Goal: Consume media (video, audio): Consume media (video, audio)

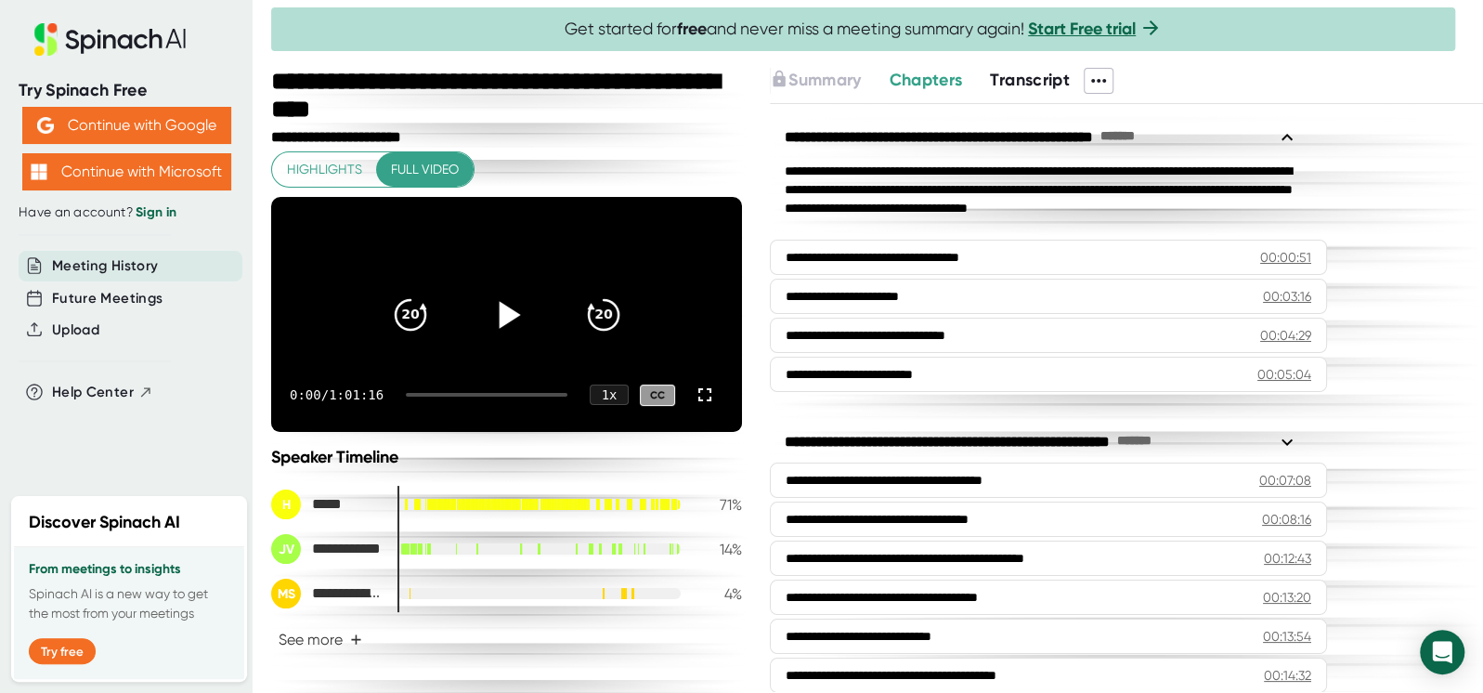
click at [505, 330] on icon at bounding box center [506, 314] width 46 height 46
click at [694, 406] on icon at bounding box center [705, 395] width 22 height 22
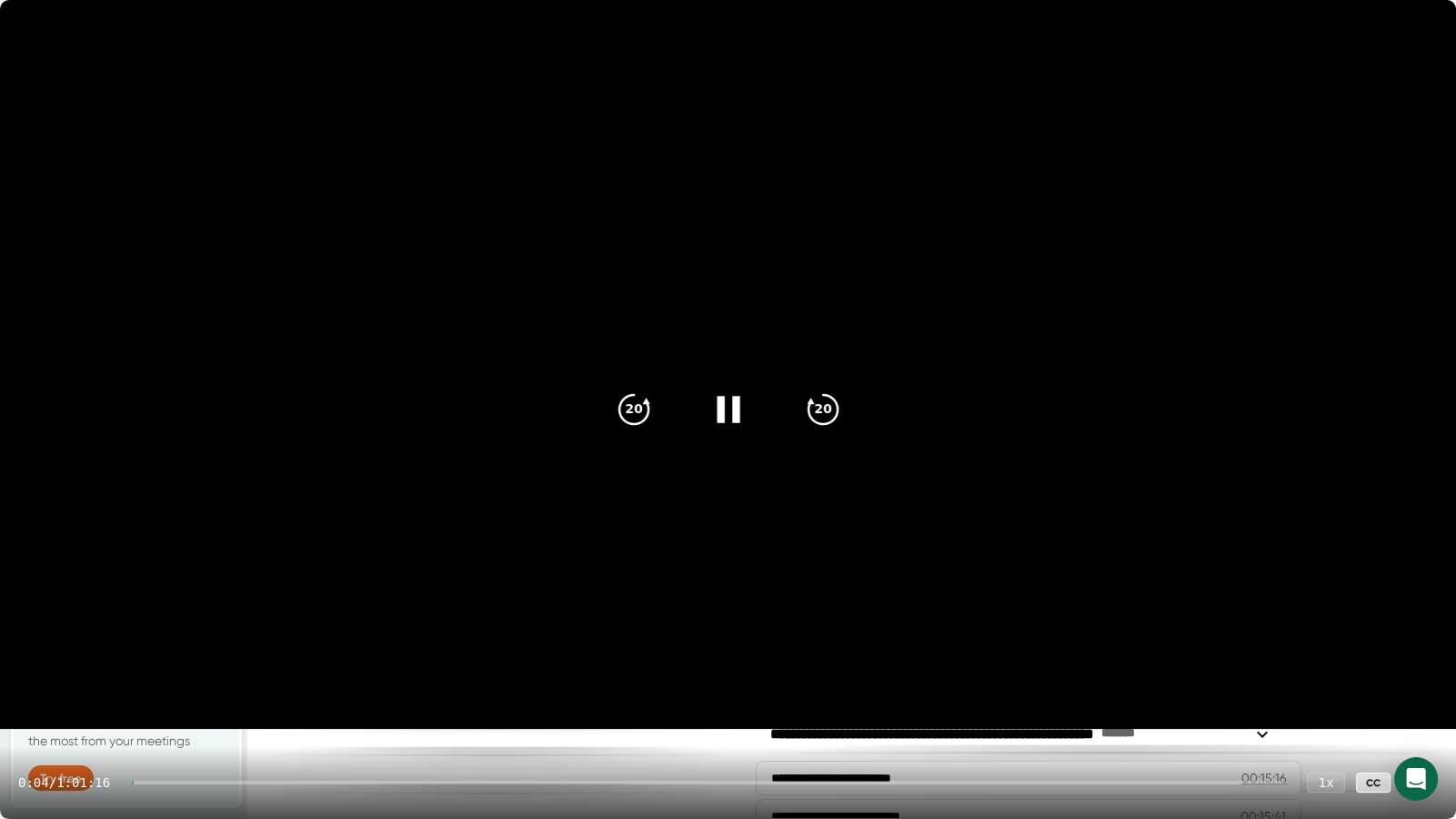
click at [827, 678] on div "0:04 / 1:01:16 1 x CC" at bounding box center [728, 782] width 1456 height 72
click at [157, 678] on div at bounding box center [709, 783] width 1153 height 4
drag, startPoint x: 151, startPoint y: 783, endPoint x: 1026, endPoint y: 801, distance: 875.2
click at [1026, 678] on div "0:59 / 1:01:16 1 x CC" at bounding box center [728, 782] width 1456 height 72
click at [812, 678] on div "1:00 / 1:01:16 1 x CC" at bounding box center [728, 782] width 1456 height 72
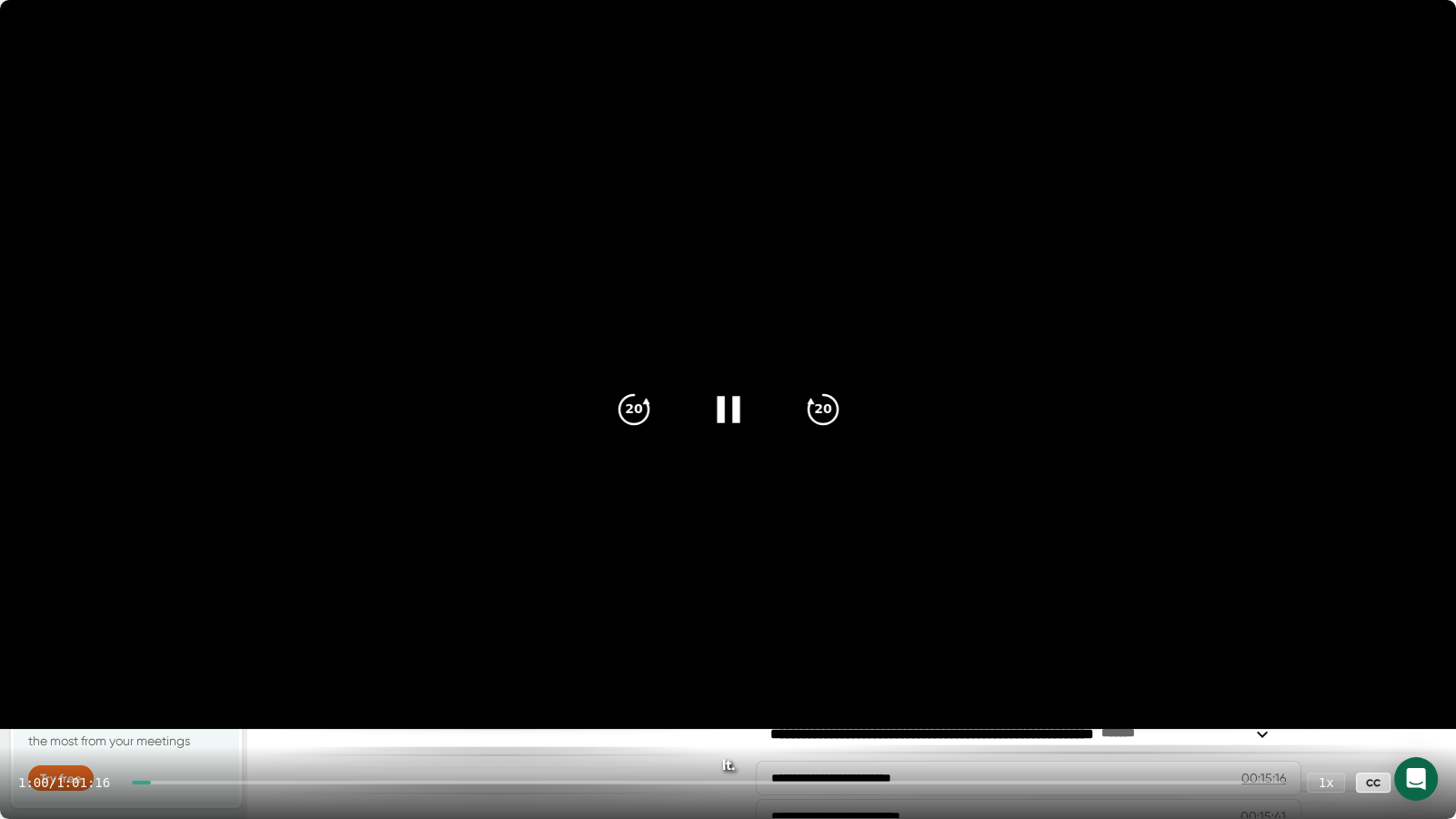
click at [784, 678] on div "1:00 / 1:01:16 1 x CC" at bounding box center [728, 782] width 1456 height 72
click at [803, 415] on icon "20" at bounding box center [822, 410] width 45 height 45
drag, startPoint x: 160, startPoint y: 783, endPoint x: 232, endPoint y: 787, distance: 72.1
click at [232, 678] on div "1:23 / 1:01:16 1 x CC" at bounding box center [728, 782] width 1456 height 72
click at [237, 678] on div "1:24 / 1:01:16 1 x CC" at bounding box center [728, 782] width 1456 height 72
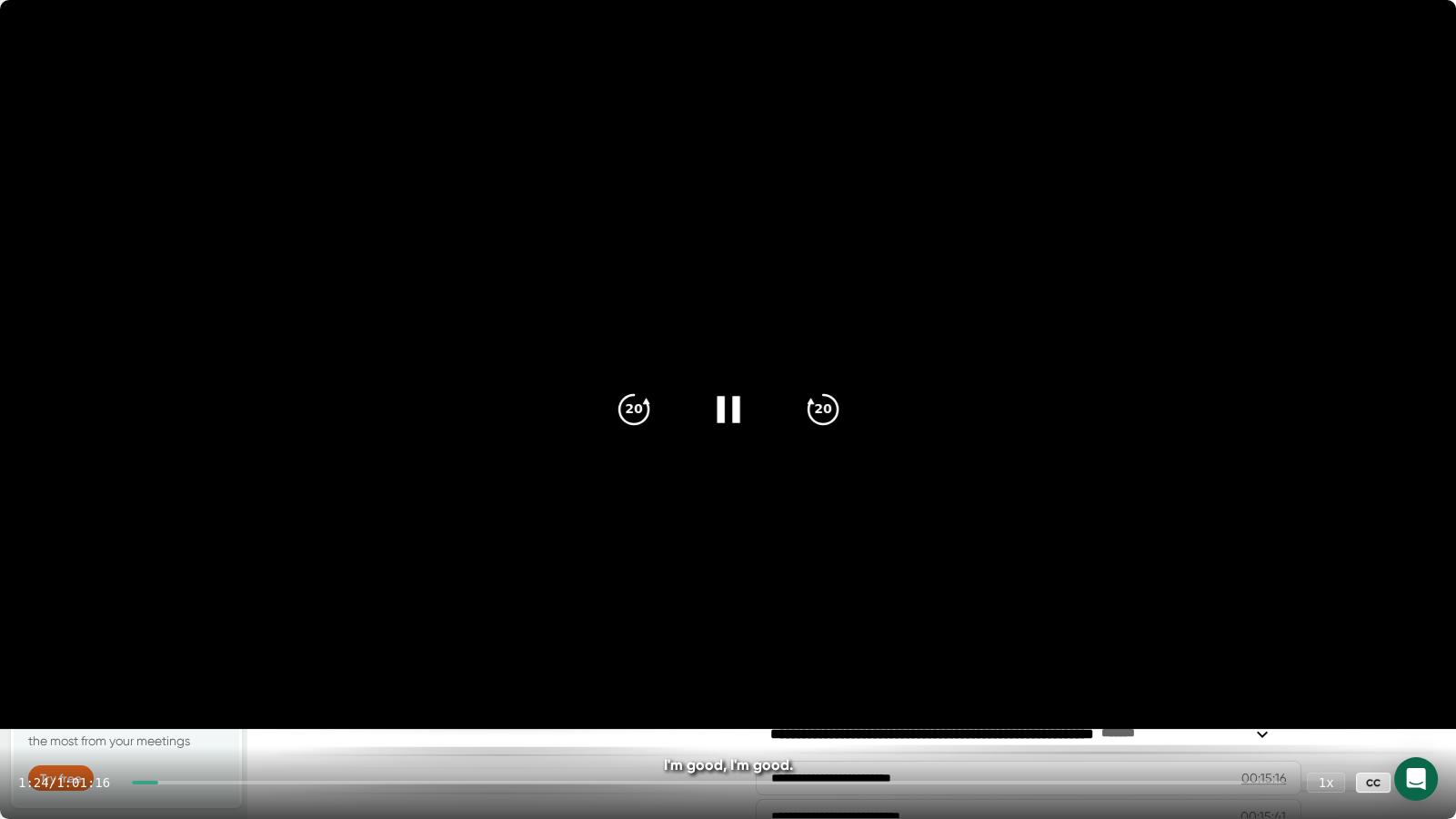
click at [249, 678] on div at bounding box center [709, 783] width 1153 height 4
click at [251, 678] on div at bounding box center [709, 783] width 1153 height 4
click at [257, 678] on div at bounding box center [709, 783] width 1153 height 4
click at [305, 678] on div at bounding box center [709, 783] width 1153 height 4
click at [336, 678] on div at bounding box center [709, 783] width 1153 height 4
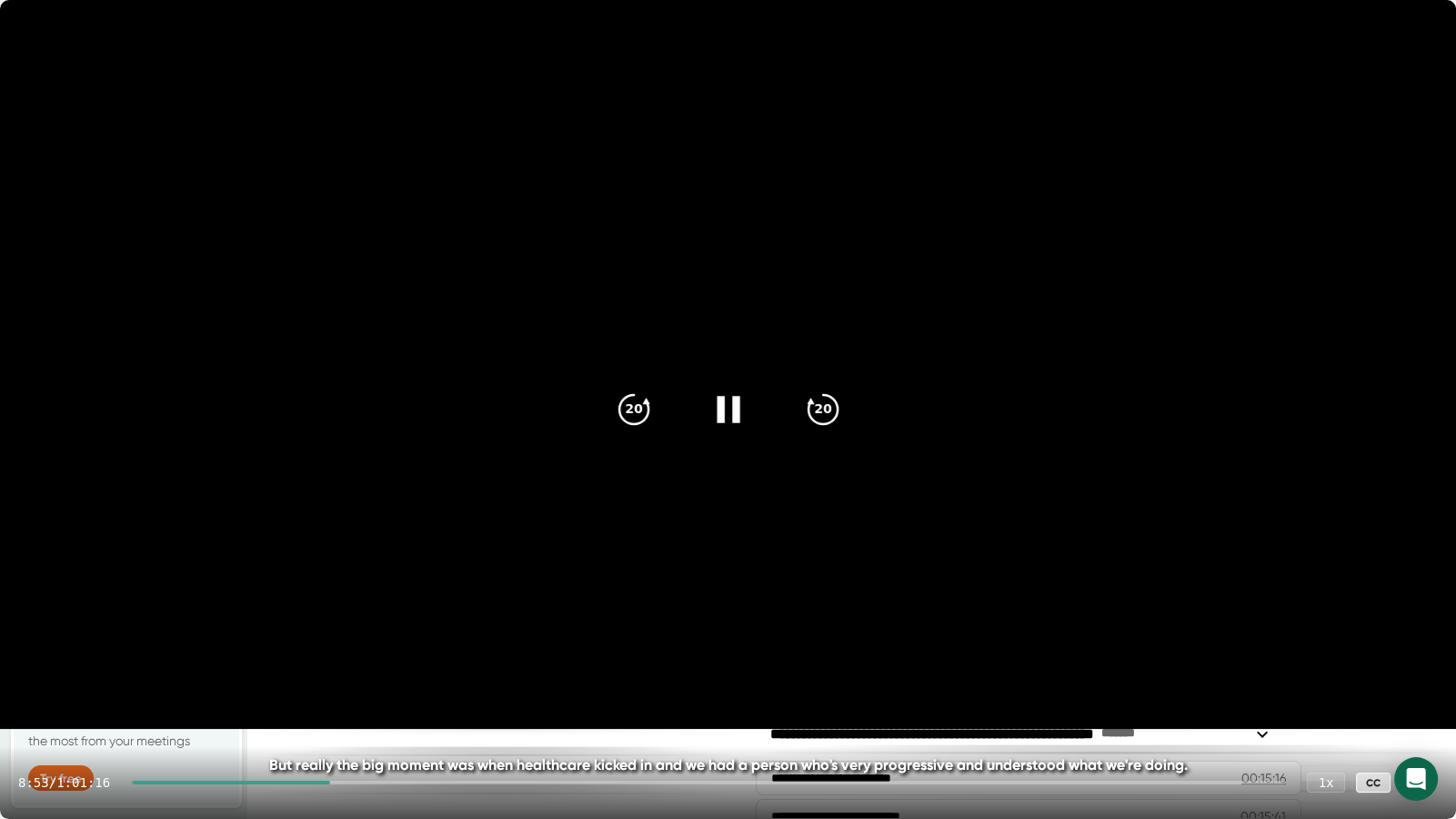
drag, startPoint x: 363, startPoint y: 783, endPoint x: 381, endPoint y: 783, distance: 18.0
click at [368, 678] on div at bounding box center [709, 783] width 1153 height 4
click at [540, 678] on div "10:32 / 1:01:16 1 x CC" at bounding box center [728, 782] width 1456 height 72
click at [559, 678] on div at bounding box center [712, 783] width 1145 height 4
drag, startPoint x: 622, startPoint y: 787, endPoint x: 634, endPoint y: 786, distance: 12.0
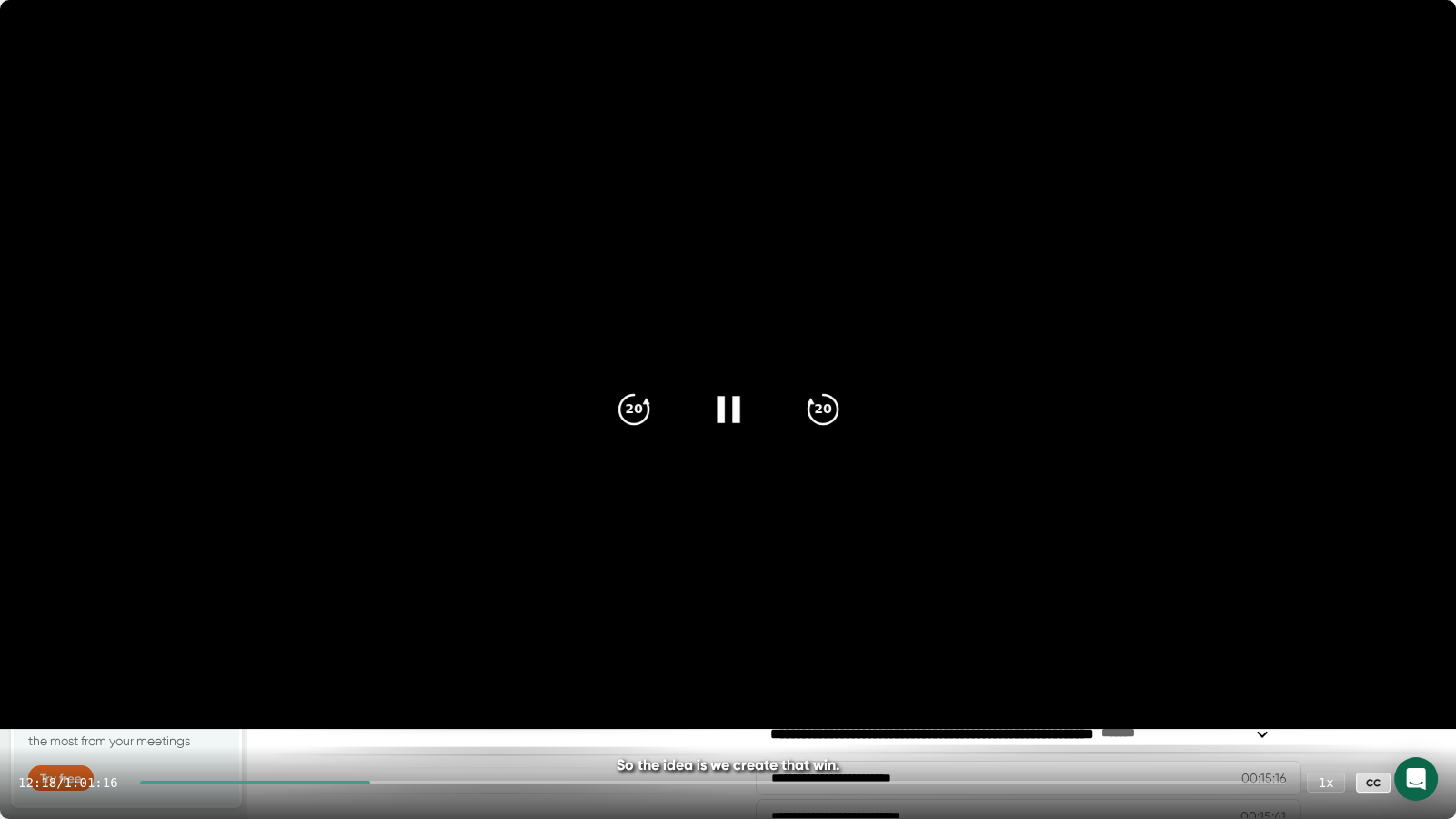
click at [632, 678] on div "12:18 / 1:01:16 1 x CC" at bounding box center [728, 782] width 1456 height 72
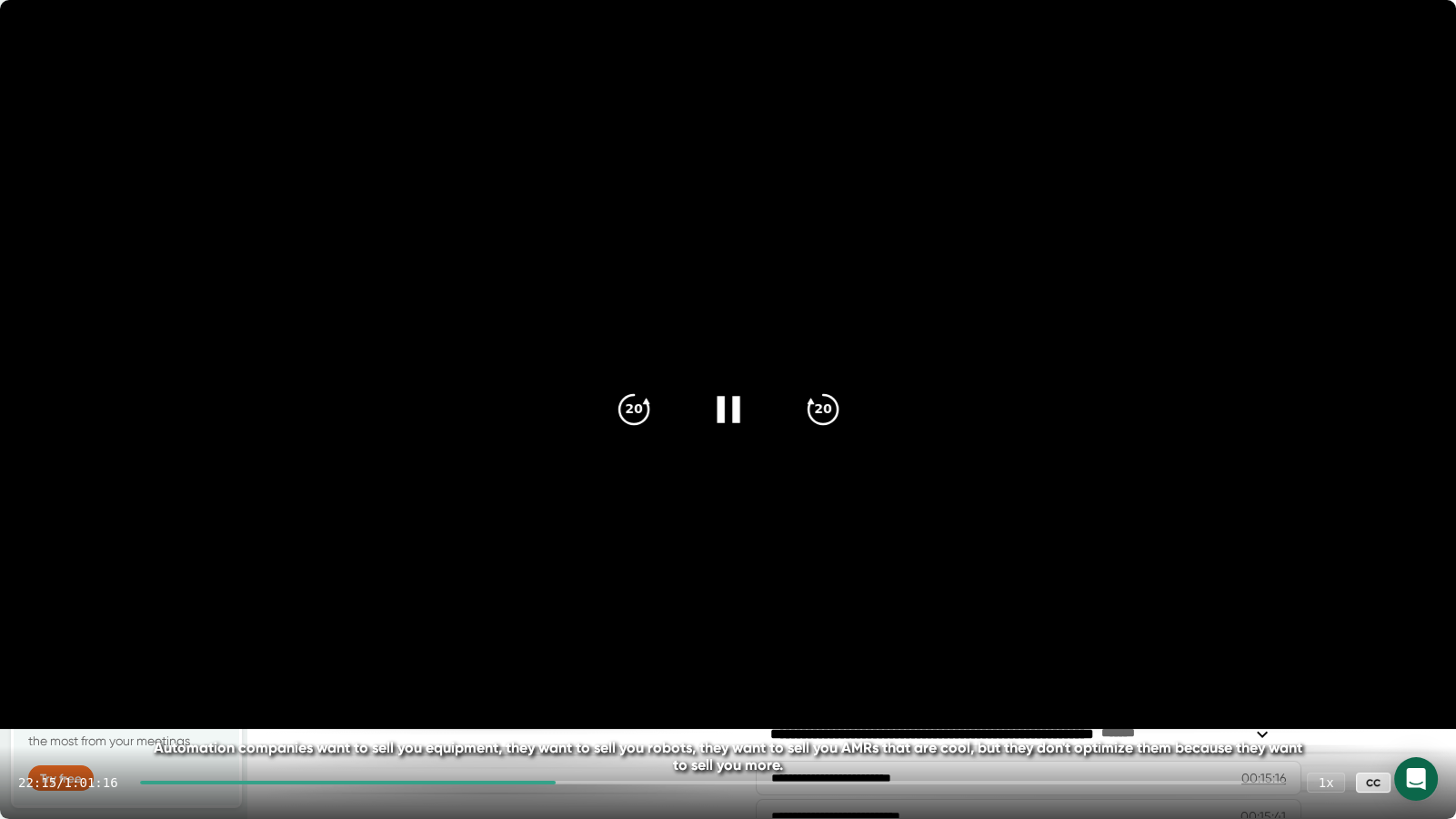
drag, startPoint x: 758, startPoint y: 777, endPoint x: 782, endPoint y: 781, distance: 24.3
click at [761, 678] on div "22:15 / 1:01:16 1 x CC" at bounding box center [728, 782] width 1456 height 72
click at [618, 678] on div "22:17 / 1:01:16 1 x CC" at bounding box center [728, 782] width 1456 height 72
click at [629, 678] on div at bounding box center [712, 783] width 1145 height 4
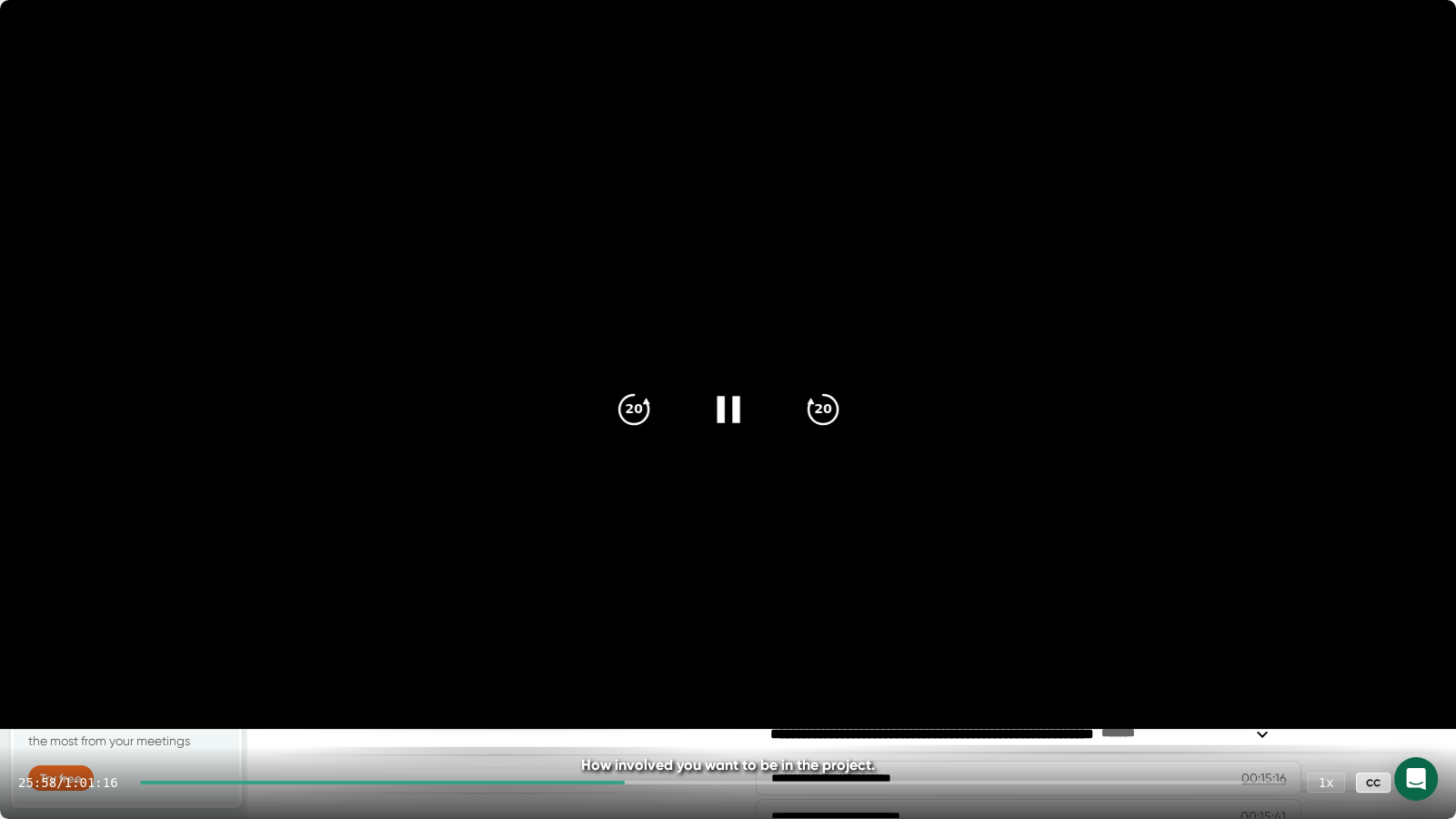
click at [648, 678] on div "25:58 / 1:01:16 1 x CC" at bounding box center [728, 782] width 1456 height 72
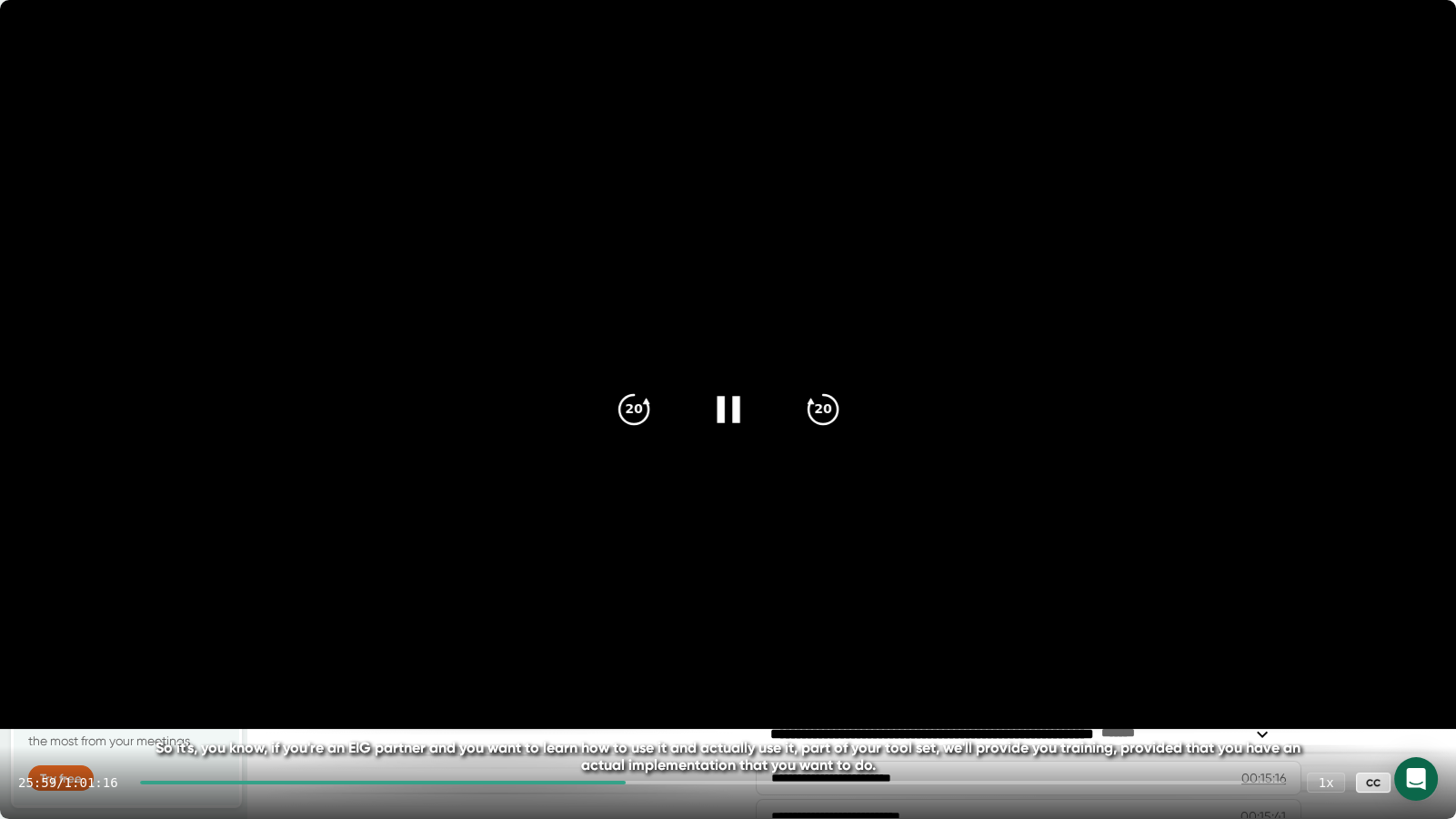
click at [711, 678] on div "25:59 / 1:01:16 1 x CC" at bounding box center [728, 782] width 1456 height 72
click at [864, 678] on div "26:01 / 1:01:16 1 x CC" at bounding box center [728, 782] width 1456 height 72
click at [870, 678] on div at bounding box center [712, 783] width 1145 height 4
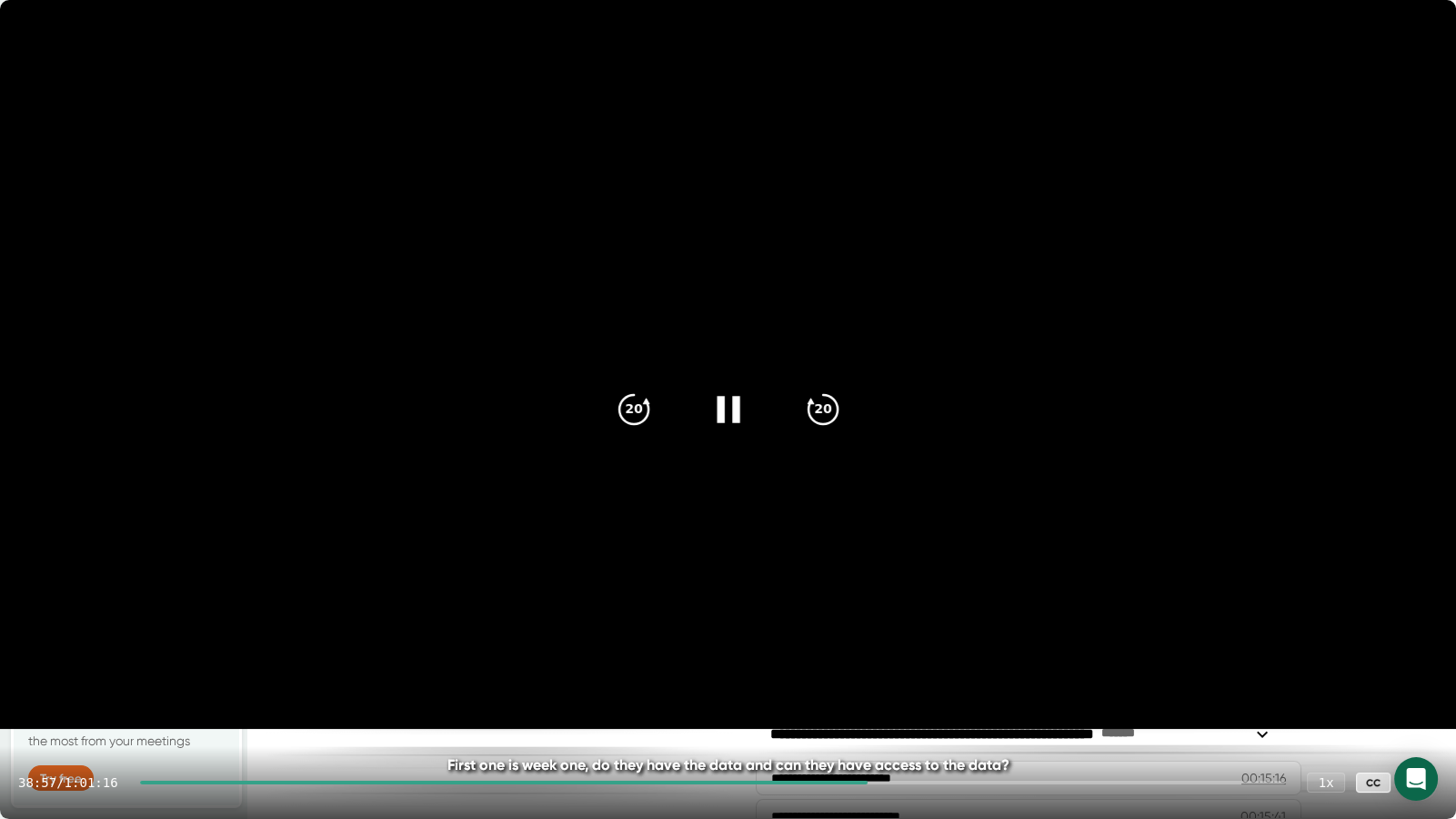
click at [870, 678] on div at bounding box center [712, 783] width 1145 height 4
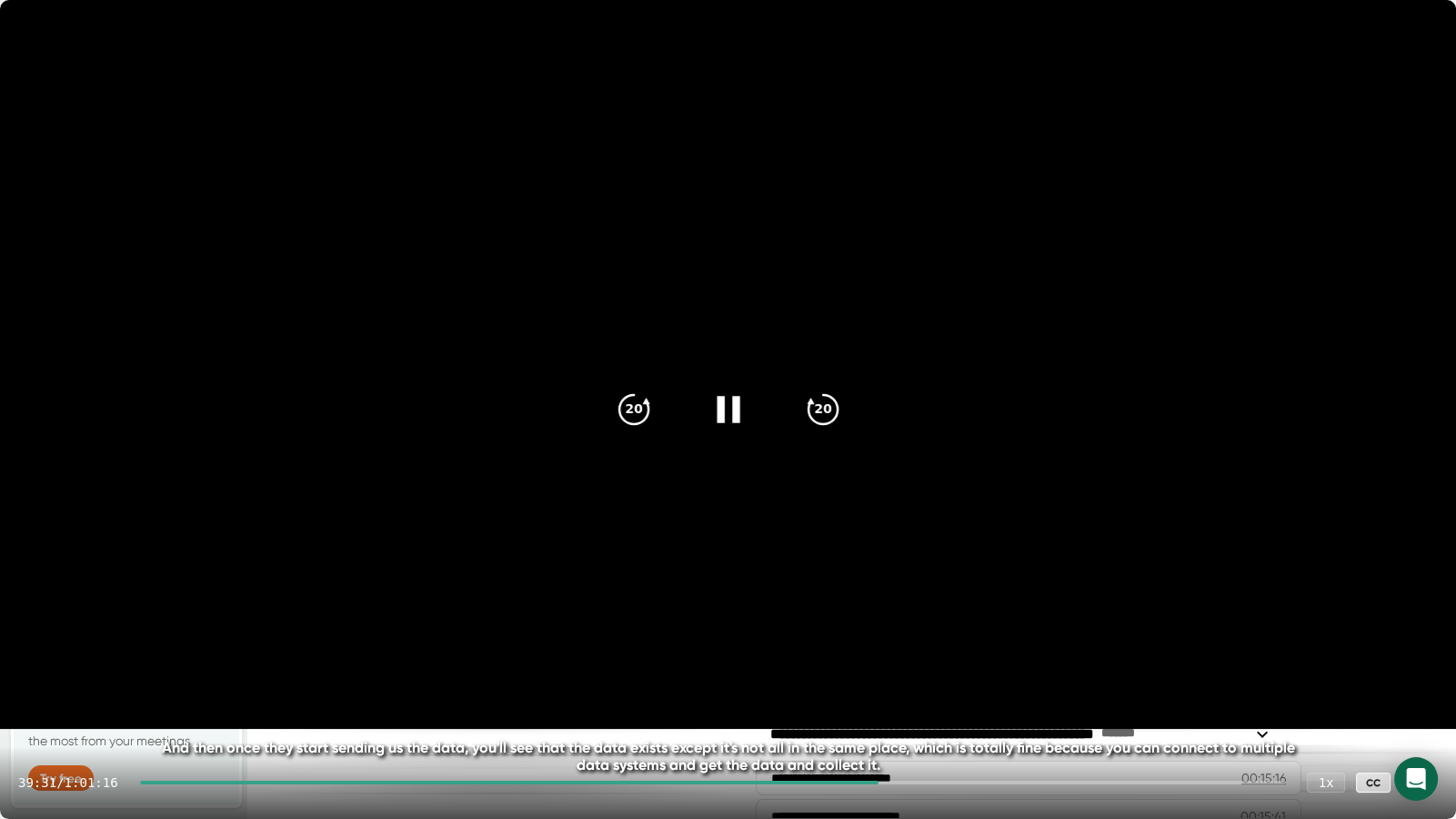
click at [1424, 678] on icon at bounding box center [1419, 782] width 22 height 22
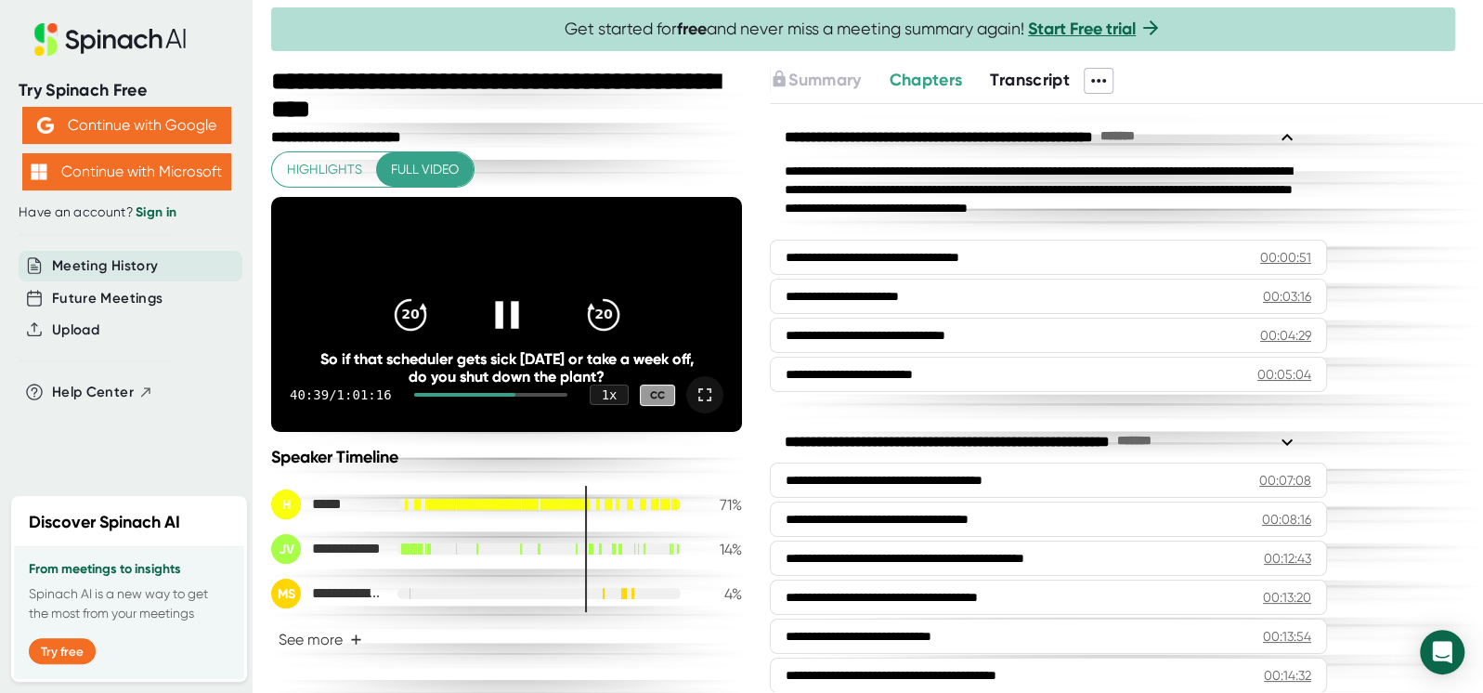
click at [514, 397] on div at bounding box center [490, 395] width 153 height 4
click at [520, 397] on div at bounding box center [490, 395] width 153 height 4
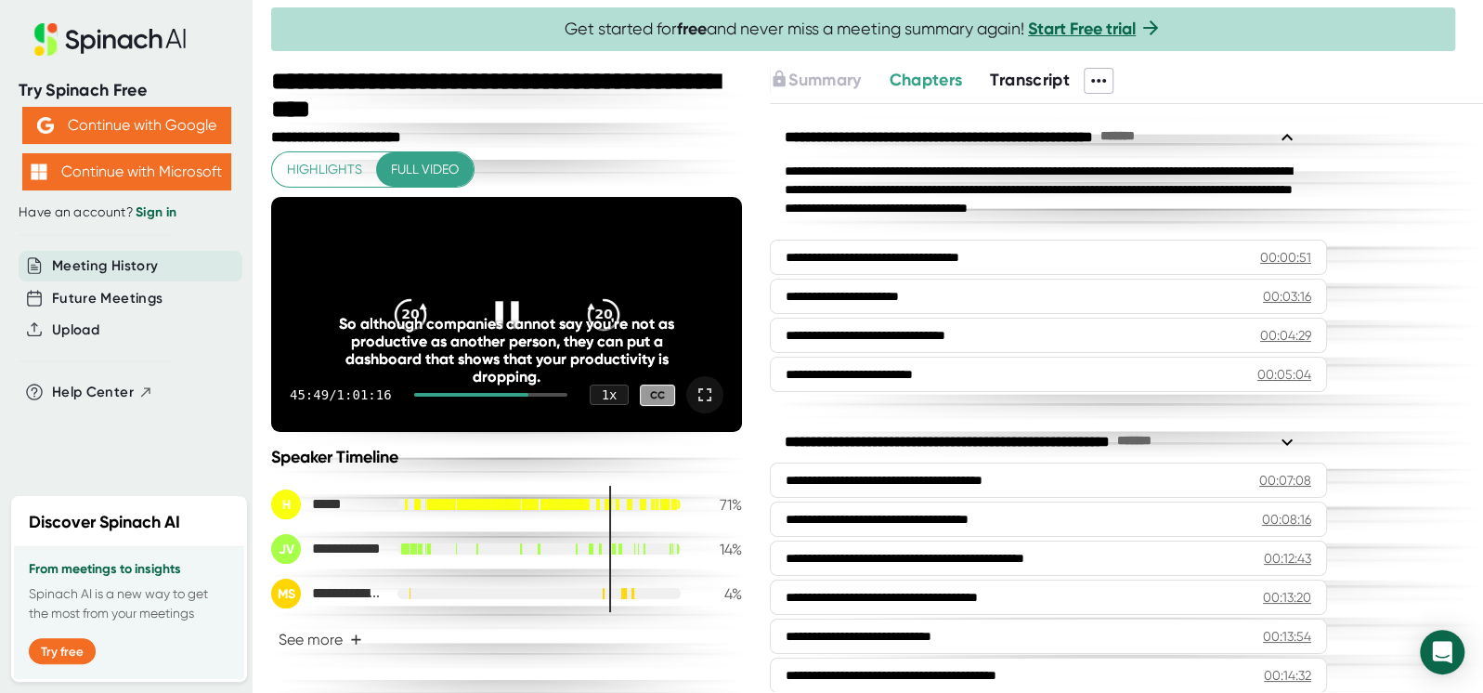
click at [509, 397] on div at bounding box center [471, 395] width 115 height 4
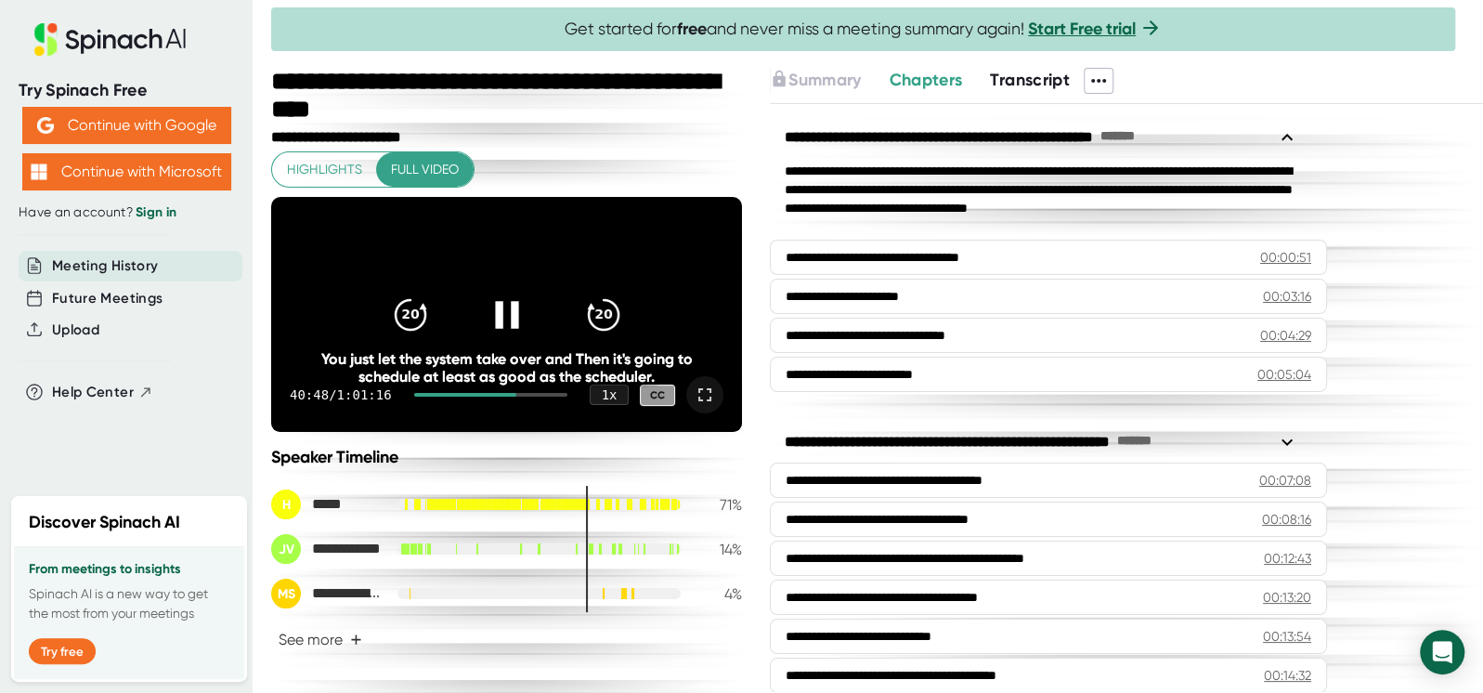
click at [510, 397] on div at bounding box center [490, 395] width 153 height 4
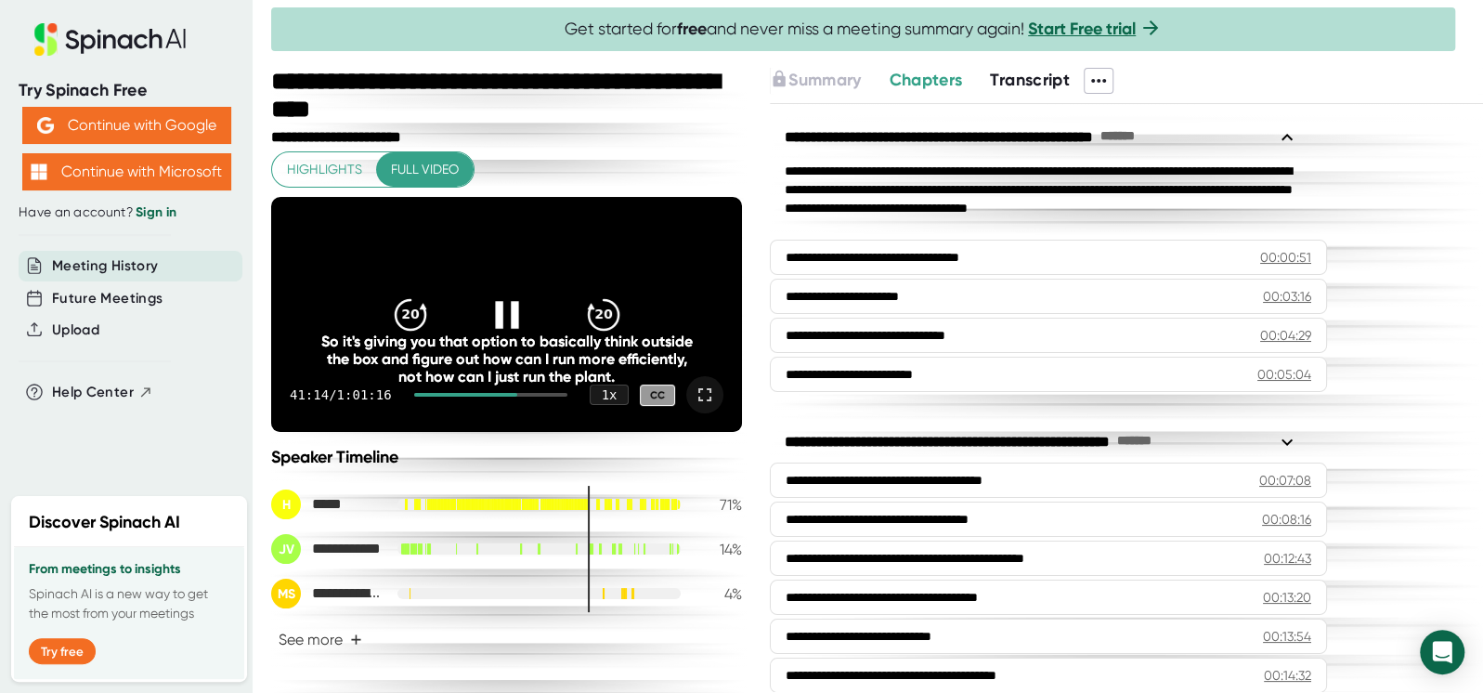
click at [513, 397] on div at bounding box center [490, 395] width 153 height 4
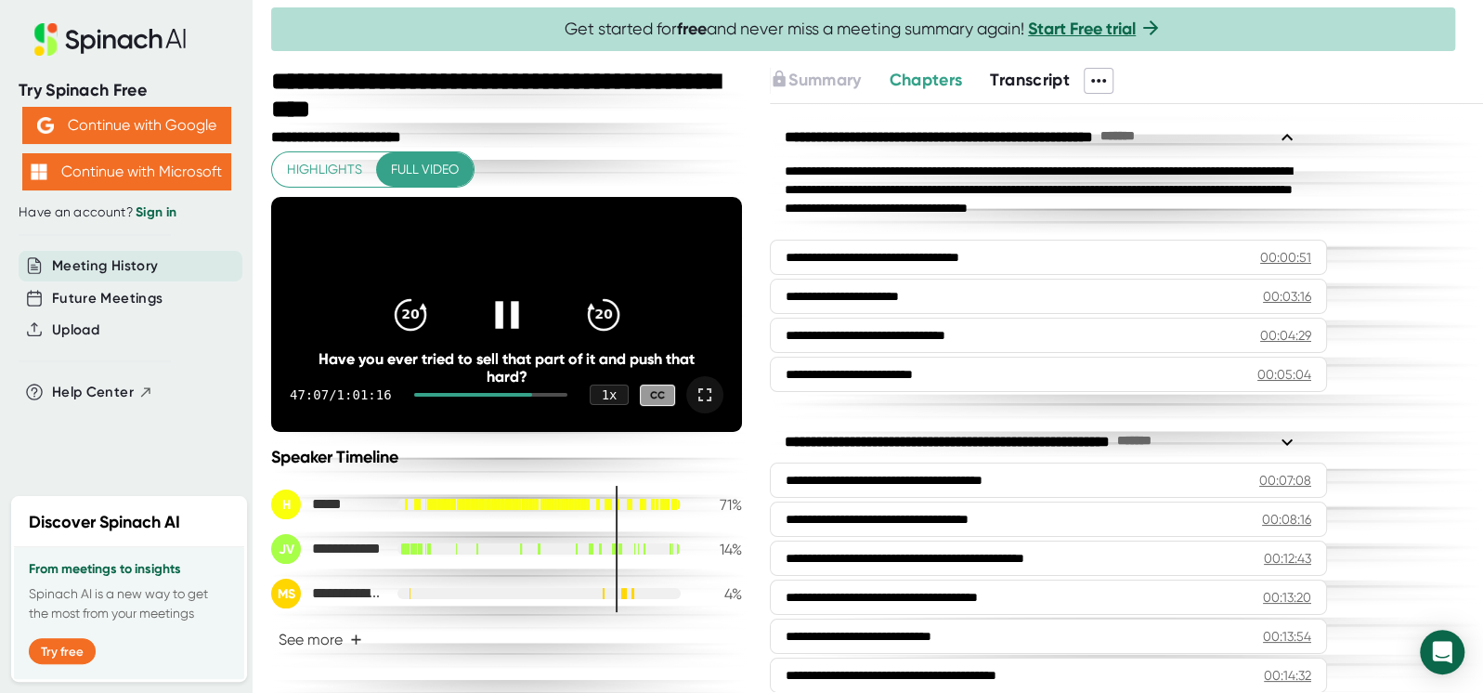
click at [501, 334] on icon at bounding box center [506, 314] width 46 height 46
